Goal: Task Accomplishment & Management: Manage account settings

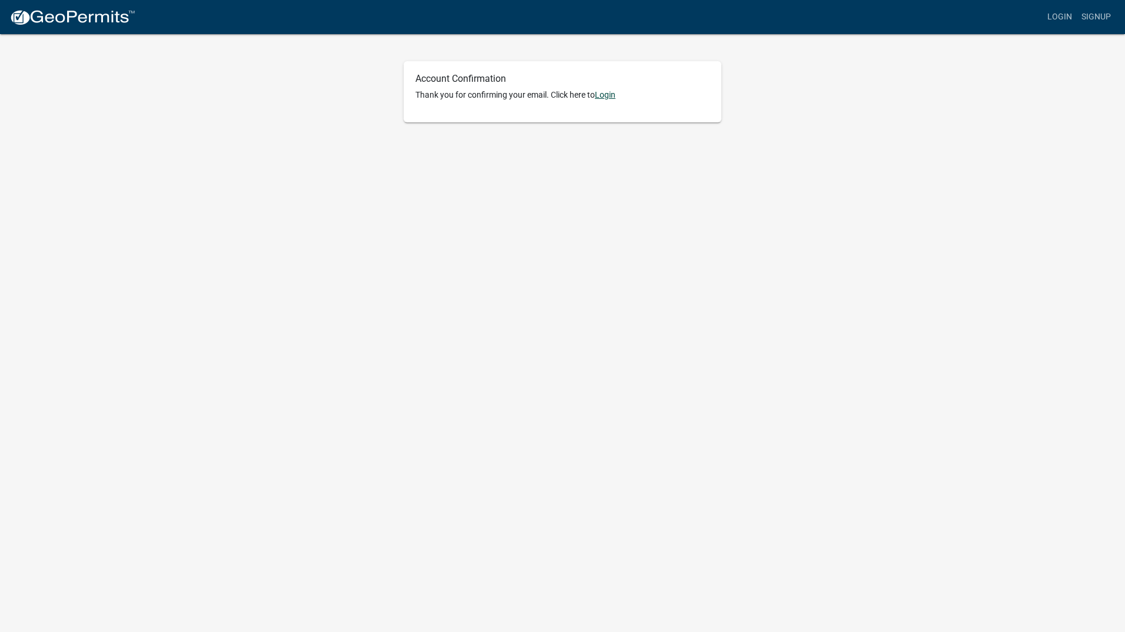
click at [604, 93] on link "Login" at bounding box center [605, 94] width 21 height 9
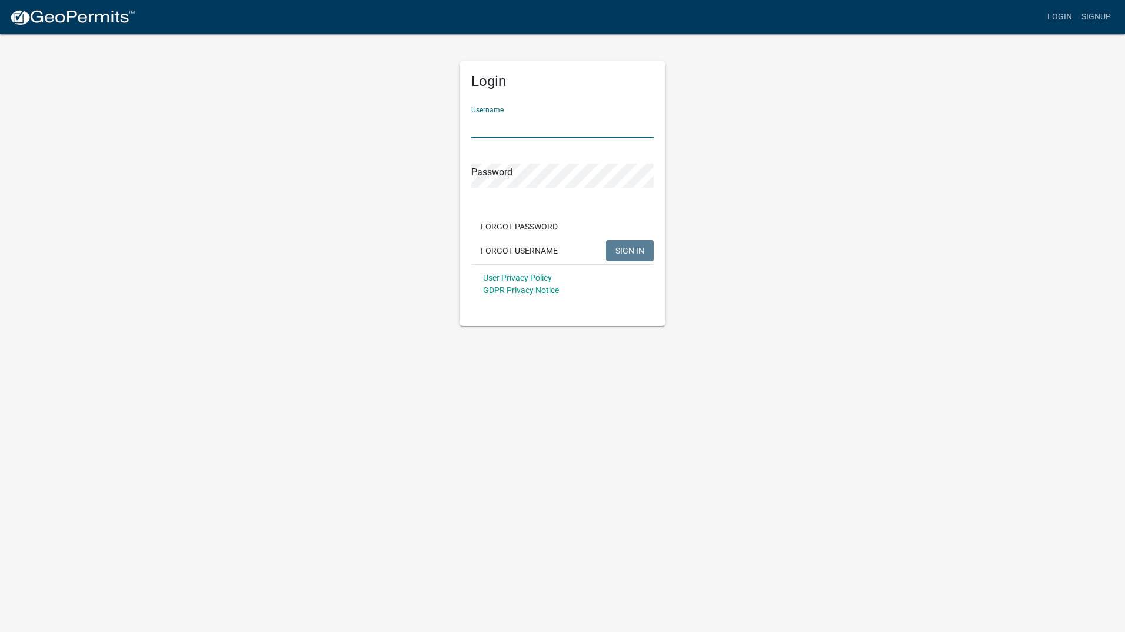
click at [522, 128] on input "Username" at bounding box center [562, 126] width 182 height 24
type input "mjweber1"
click at [621, 244] on button "SIGN IN" at bounding box center [630, 250] width 48 height 21
click at [438, 175] on div "Login Username mjweber1 Password Forgot Password Forgot Username SIGN IN User P…" at bounding box center [562, 179] width 671 height 293
click at [630, 246] on span "SIGN IN" at bounding box center [629, 249] width 29 height 9
